Goal: Task Accomplishment & Management: Use online tool/utility

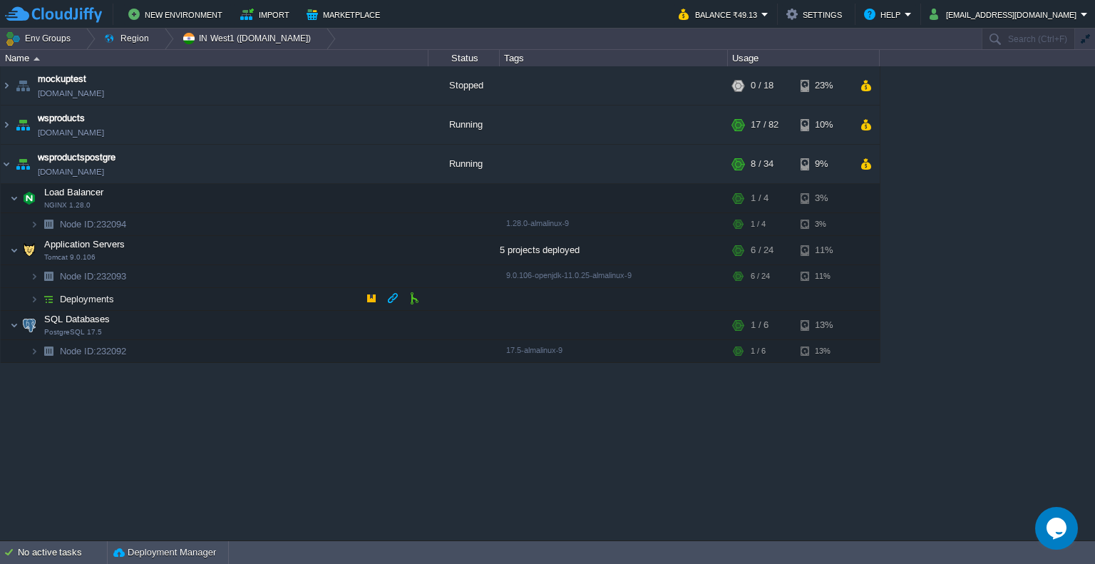
click at [124, 293] on td "Deployments" at bounding box center [215, 299] width 428 height 23
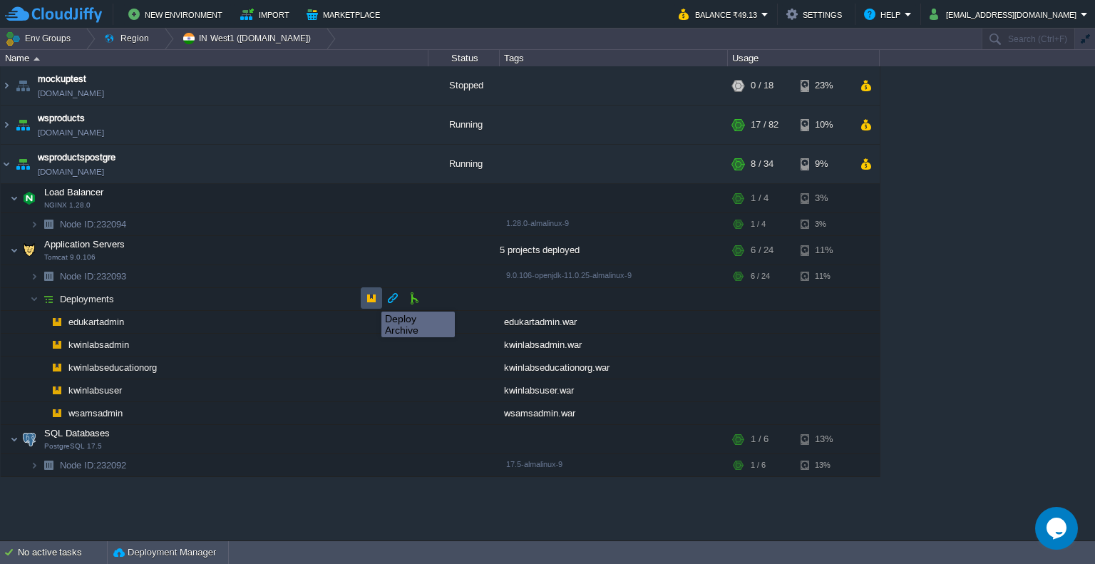
click at [371, 299] on button "button" at bounding box center [371, 298] width 13 height 13
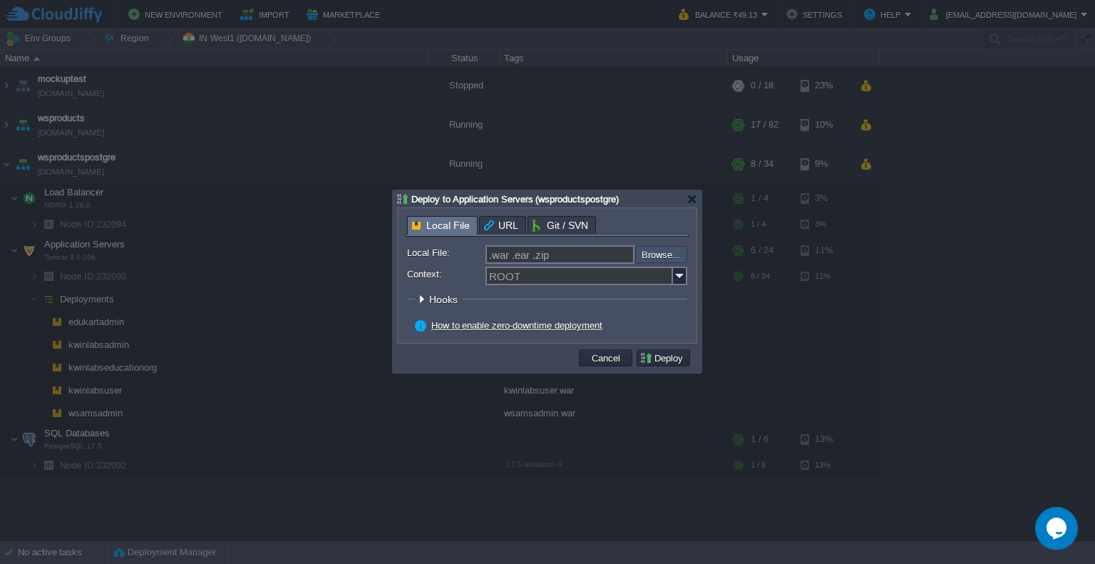
click at [652, 256] on input "file" at bounding box center [597, 254] width 180 height 17
type input "C:\fakepath\kwinlabsadmin.war"
type input "kwinlabsadmin.war"
click at [678, 278] on img at bounding box center [680, 276] width 14 height 19
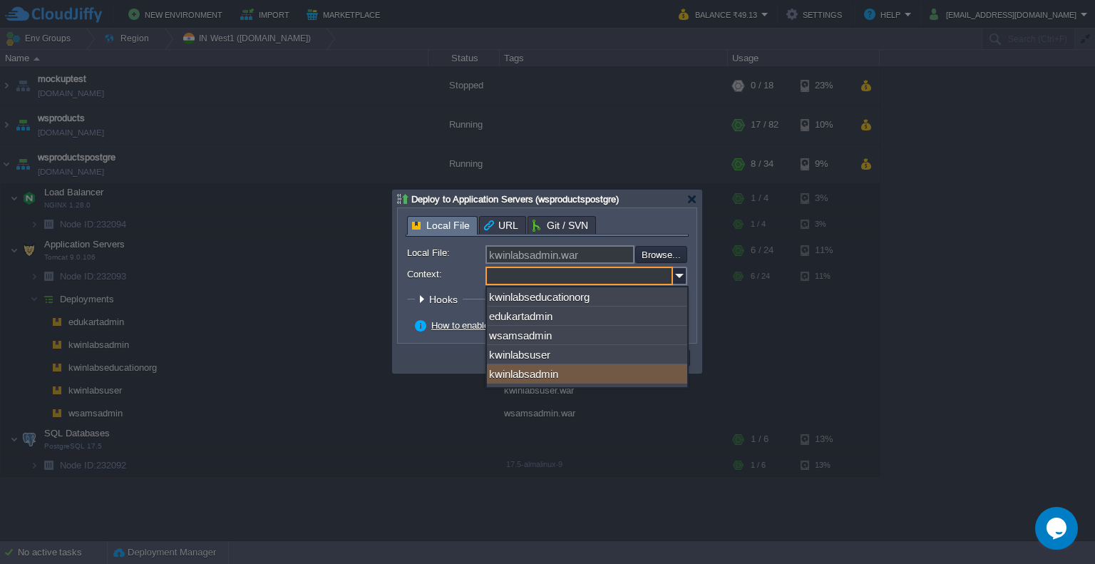
click at [577, 374] on div "kwinlabsadmin" at bounding box center [587, 373] width 200 height 19
type input "kwinlabsadmin"
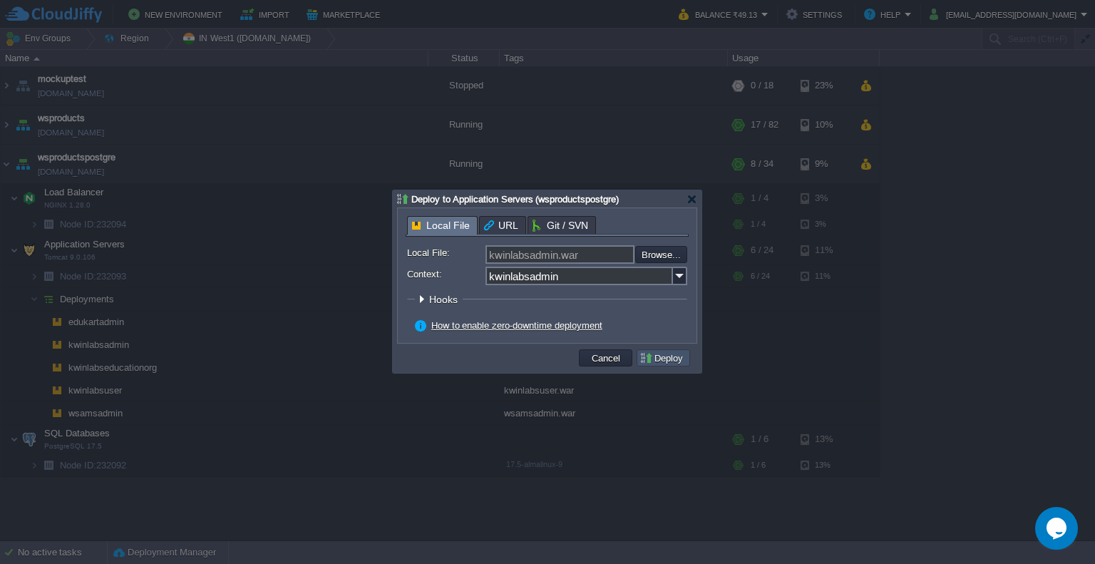
click at [678, 363] on button "Deploy" at bounding box center [664, 358] width 48 height 13
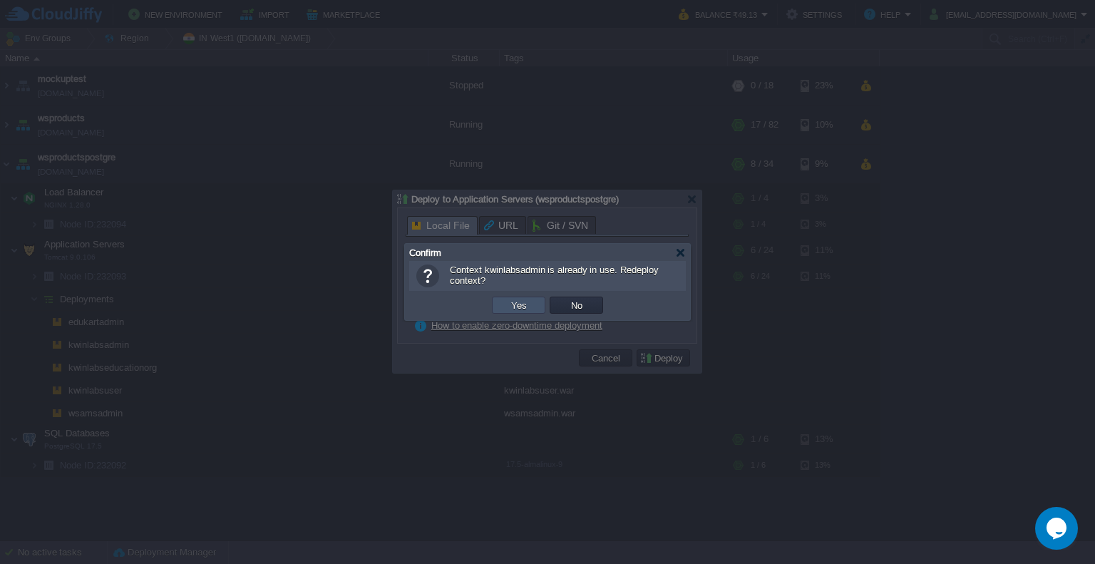
click at [521, 304] on button "Yes" at bounding box center [519, 305] width 24 height 13
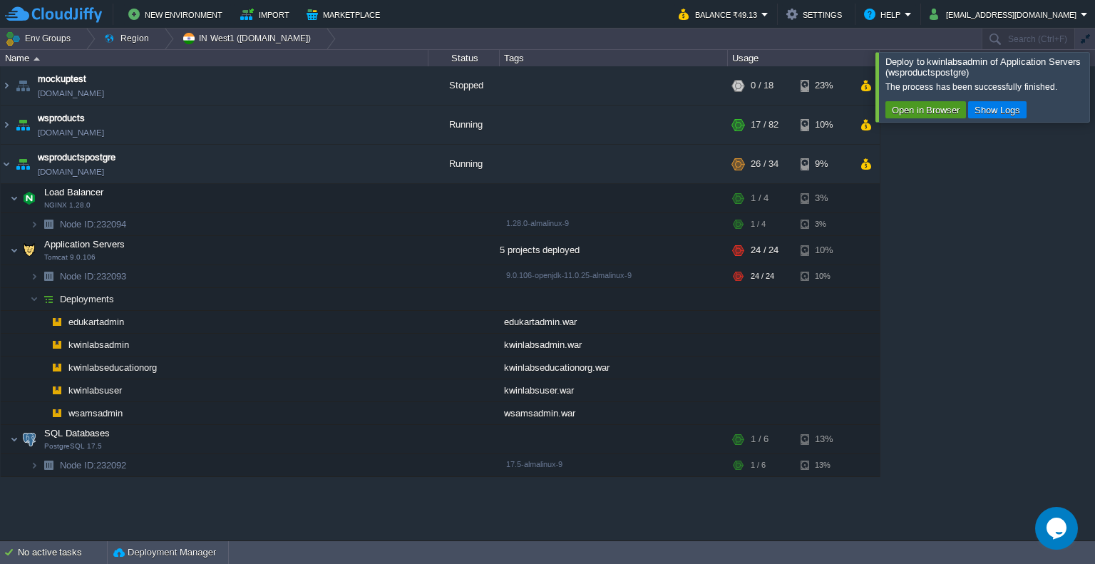
click at [933, 111] on button "Open in Browser" at bounding box center [926, 109] width 76 height 13
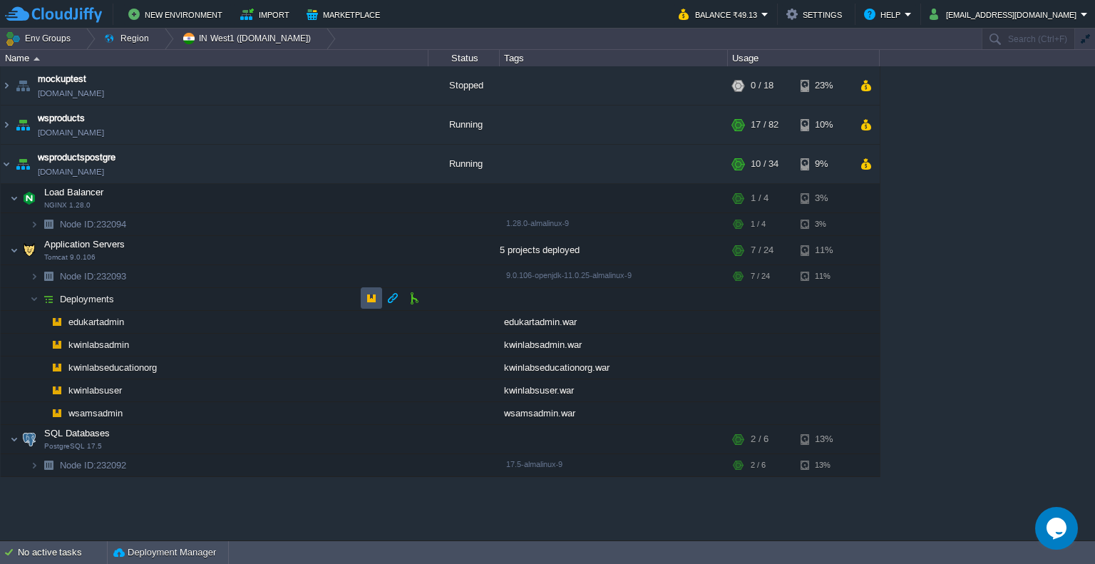
click at [371, 294] on button "button" at bounding box center [371, 298] width 13 height 13
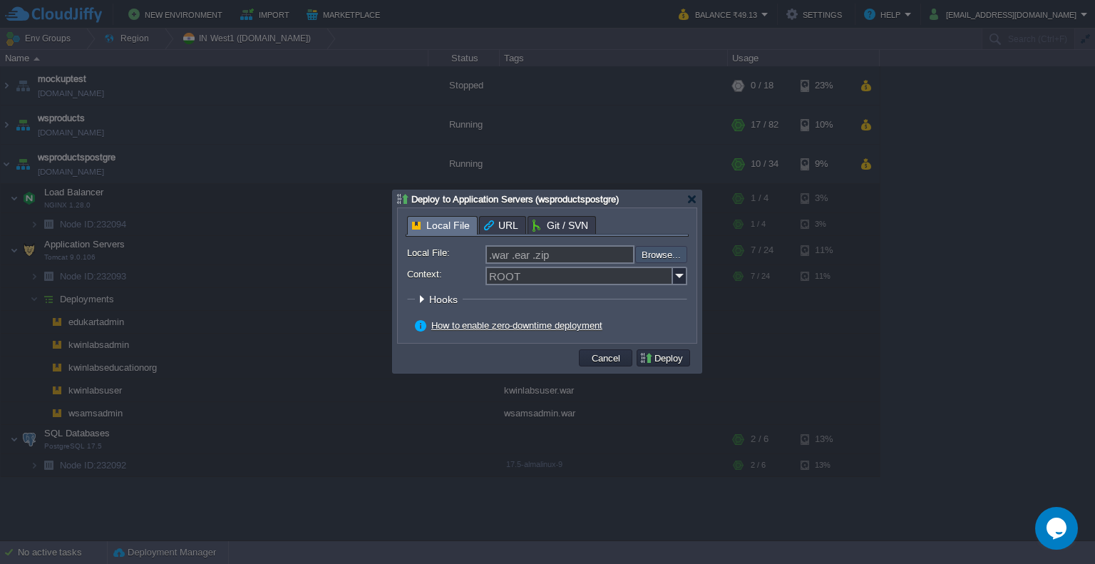
click at [679, 254] on input "file" at bounding box center [597, 254] width 180 height 17
type input "C:\fakepath\kwinlabsadmin.war"
type input "kwinlabsadmin.war"
click at [675, 271] on img at bounding box center [680, 276] width 14 height 19
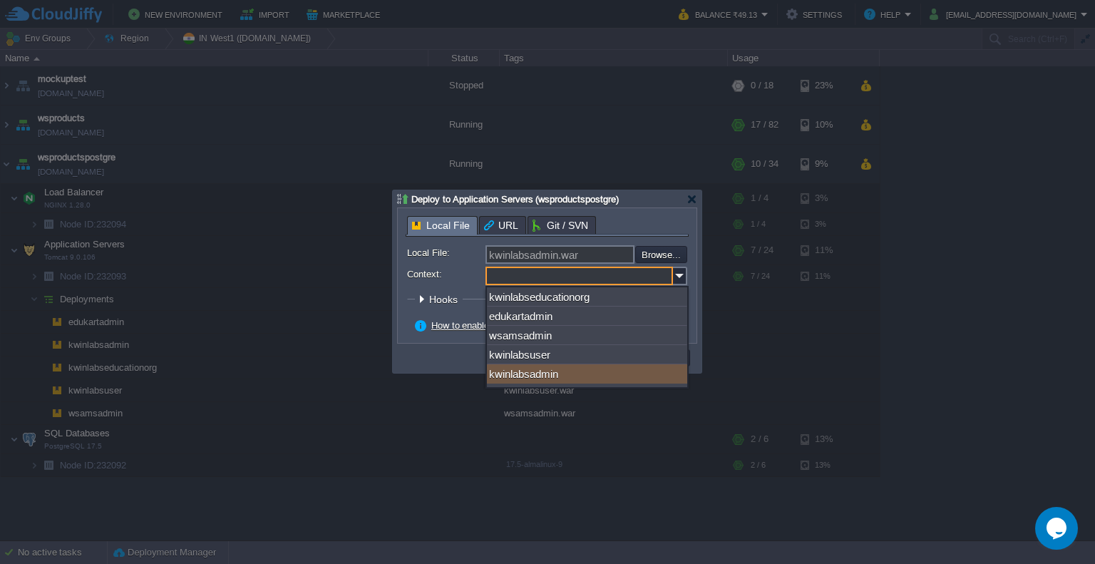
click at [585, 374] on div "kwinlabsadmin" at bounding box center [587, 373] width 200 height 19
type input "kwinlabsadmin"
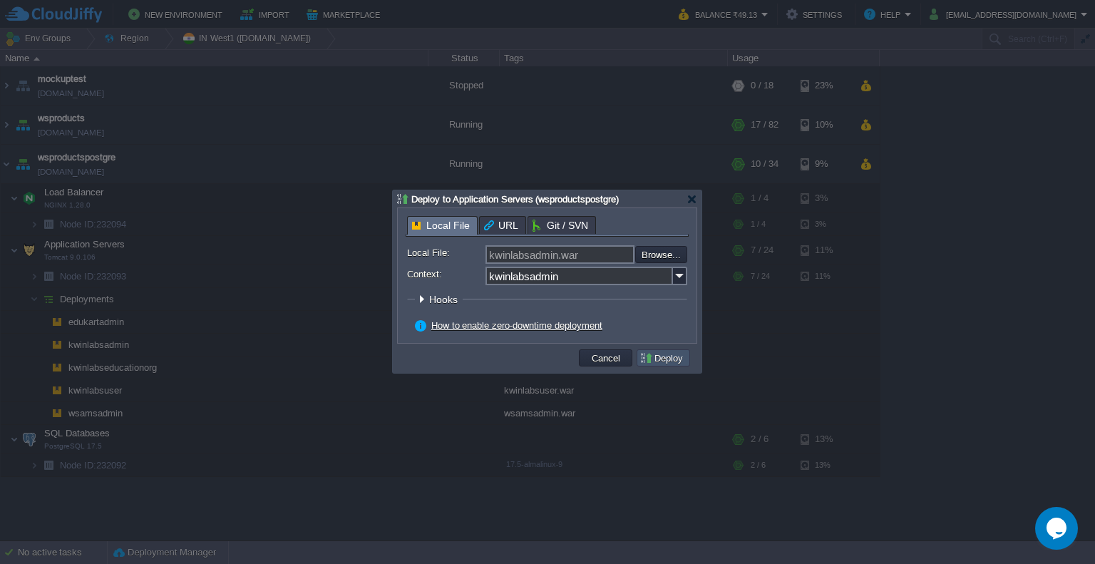
click at [667, 356] on button "Deploy" at bounding box center [664, 358] width 48 height 13
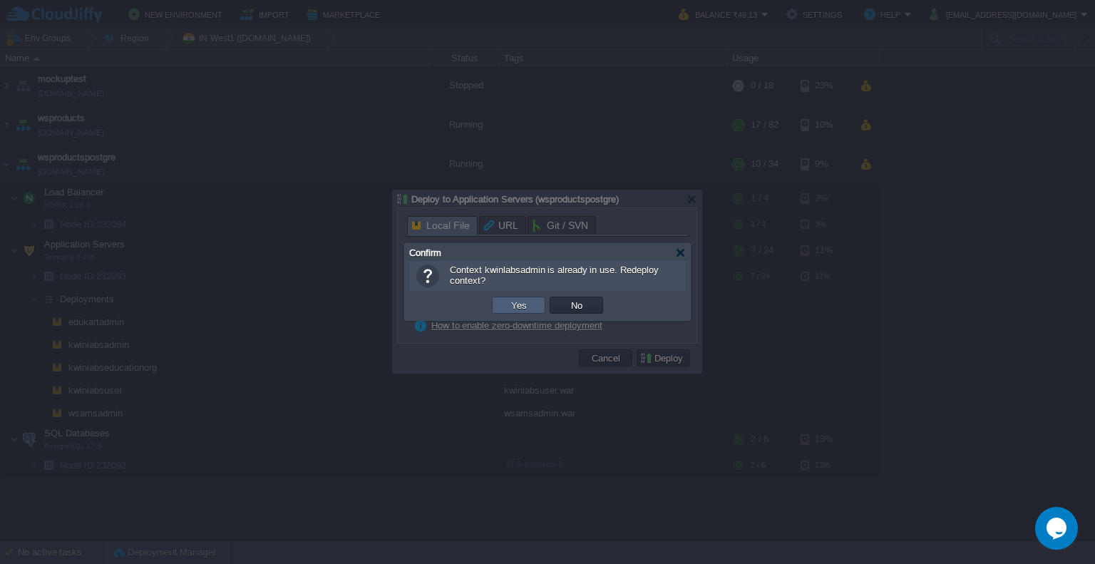
click at [497, 312] on td "Yes" at bounding box center [518, 305] width 53 height 17
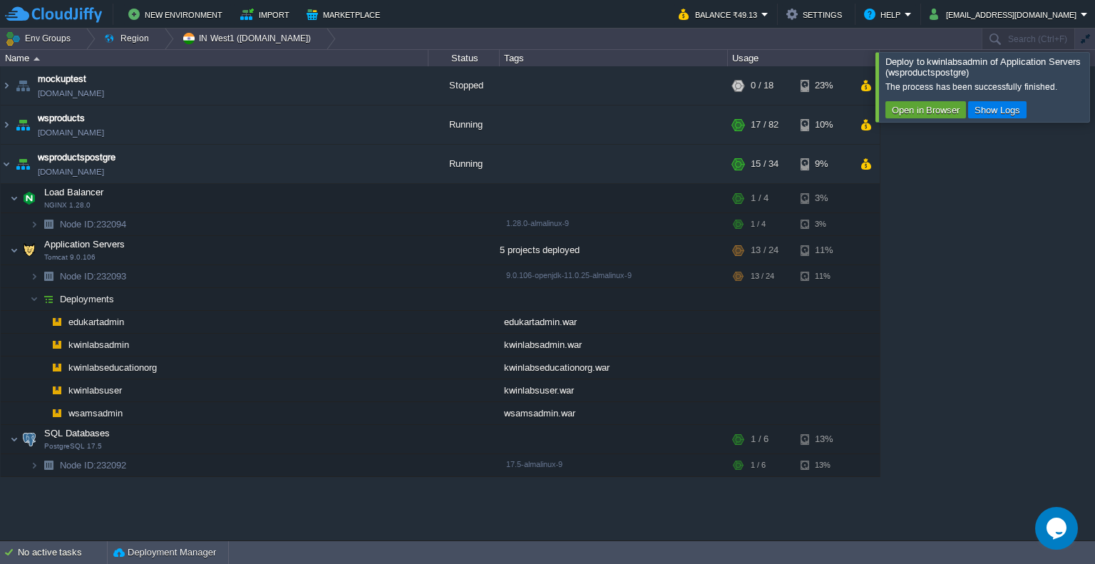
click at [1095, 99] on div at bounding box center [1112, 86] width 0 height 69
